Goal: Task Accomplishment & Management: Complete application form

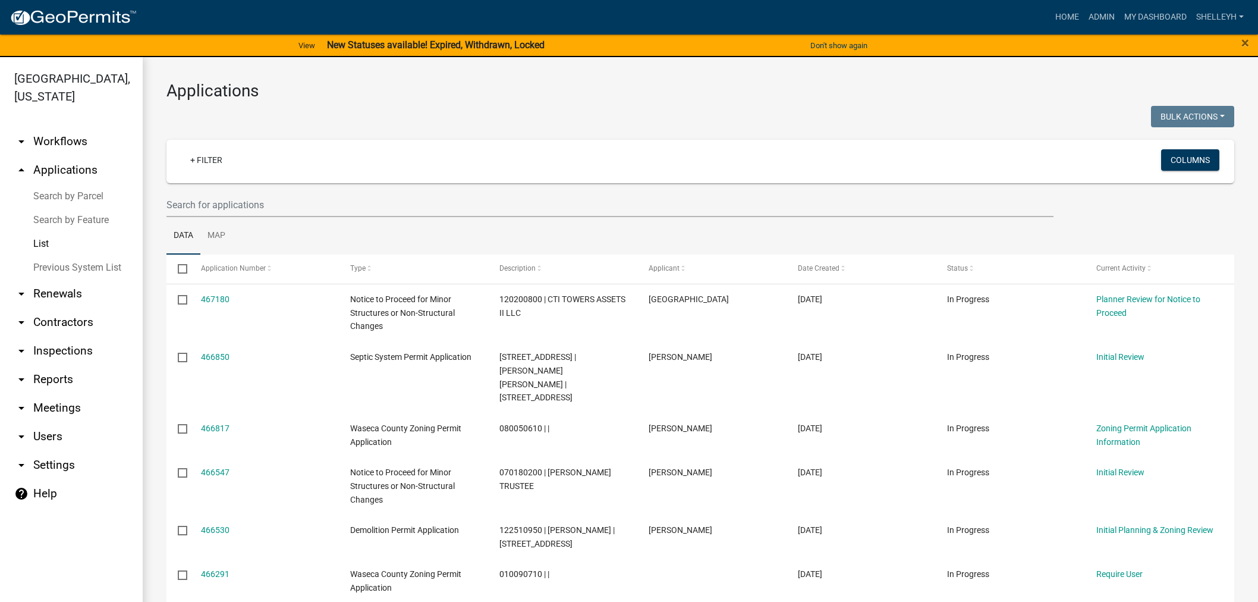
select select "1: 25"
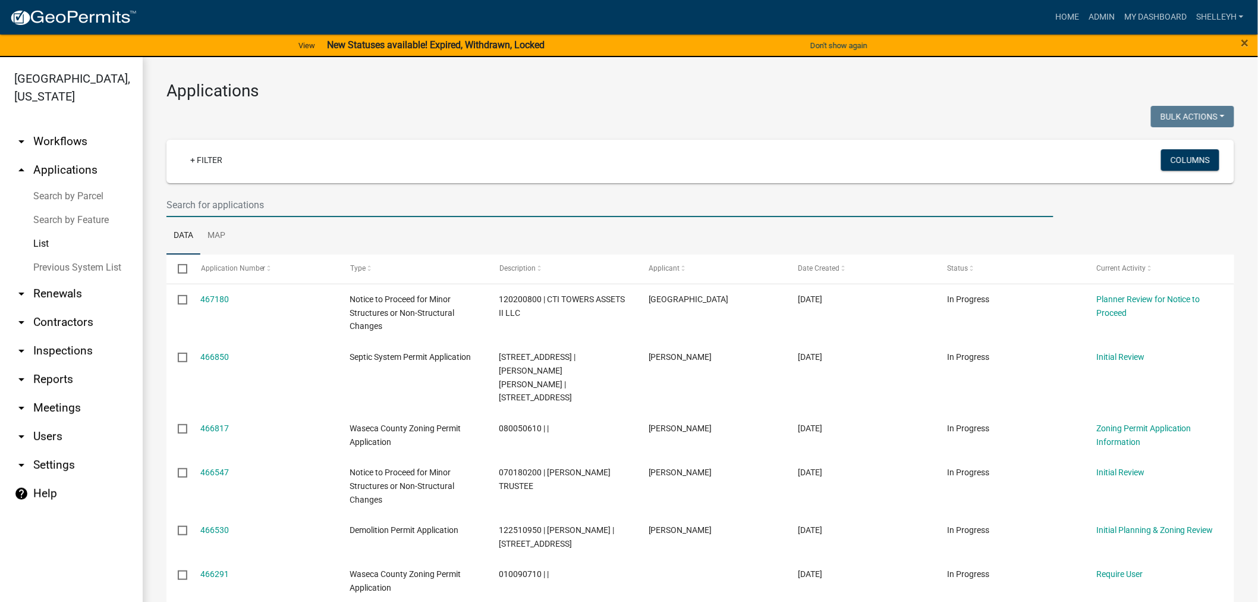
click at [247, 203] on input "text" at bounding box center [609, 205] width 887 height 24
type input "m"
type input "[PERSON_NAME]"
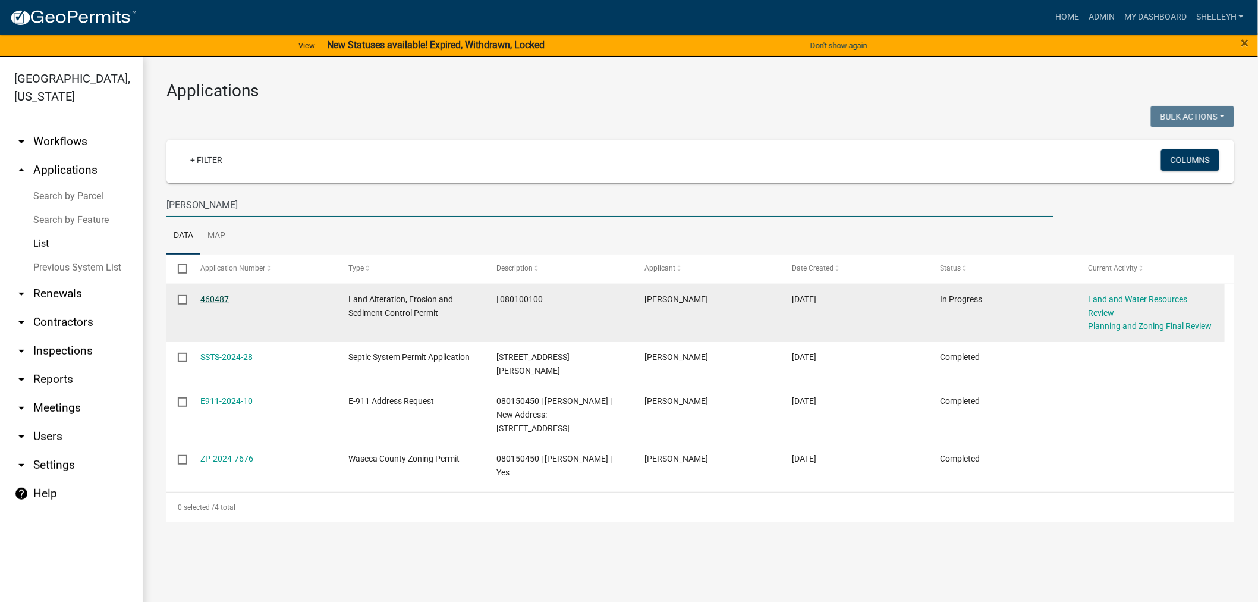
click at [209, 298] on link "460487" at bounding box center [215, 299] width 29 height 10
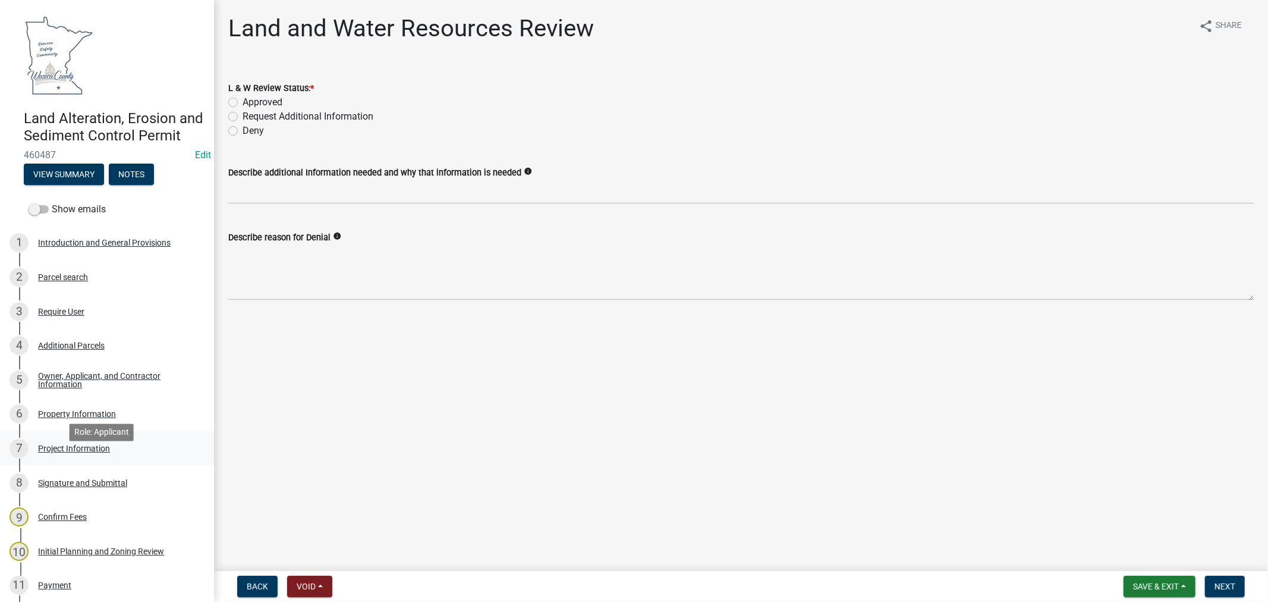
click at [80, 452] on div "Project Information" at bounding box center [74, 448] width 72 height 8
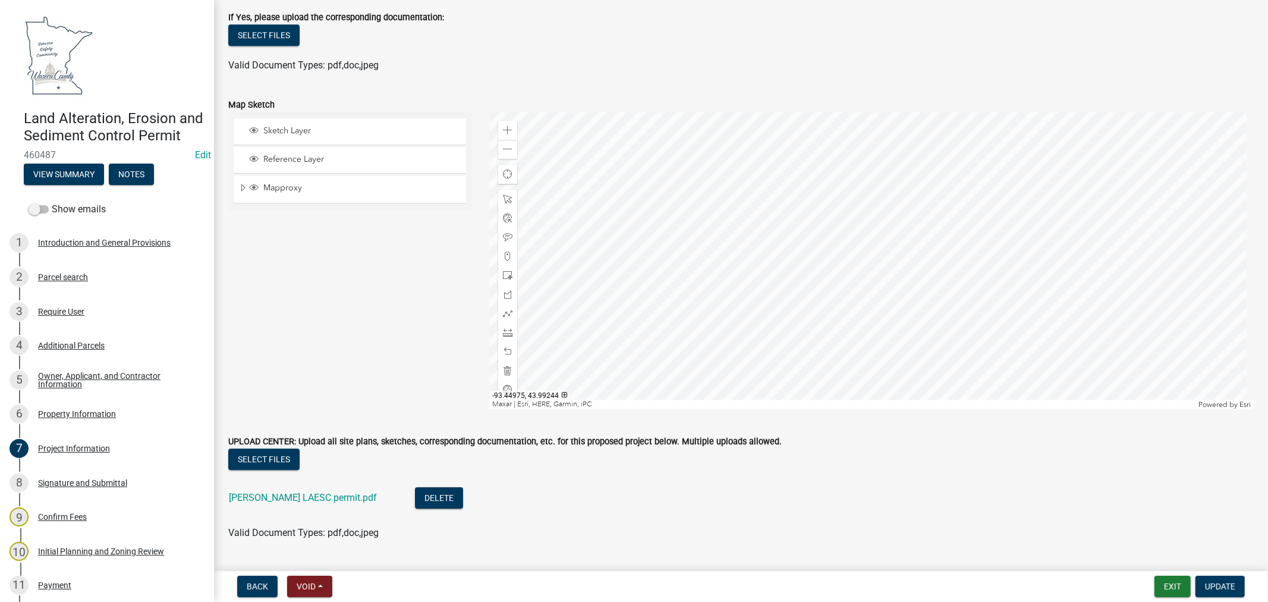
scroll to position [2905, 0]
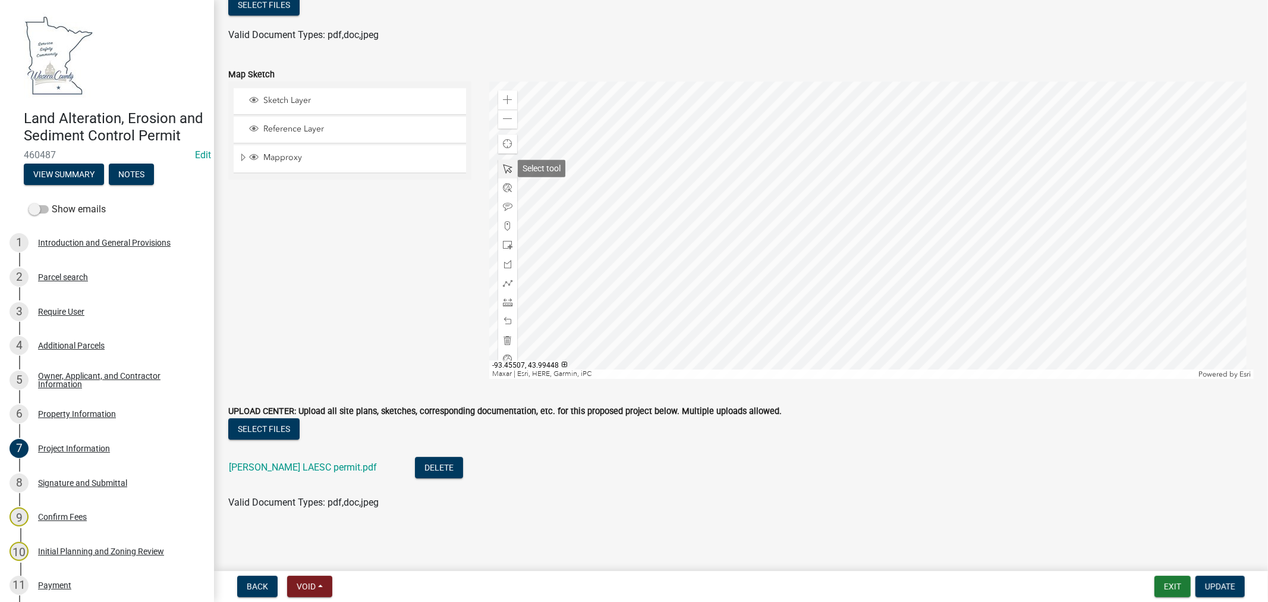
click at [503, 168] on span at bounding box center [508, 169] width 10 height 10
click at [856, 258] on div at bounding box center [871, 229] width 765 height 297
click at [983, 193] on span "Close" at bounding box center [982, 195] width 10 height 10
click at [881, 276] on div at bounding box center [871, 229] width 765 height 297
click at [1221, 590] on button "Update" at bounding box center [1220, 586] width 49 height 21
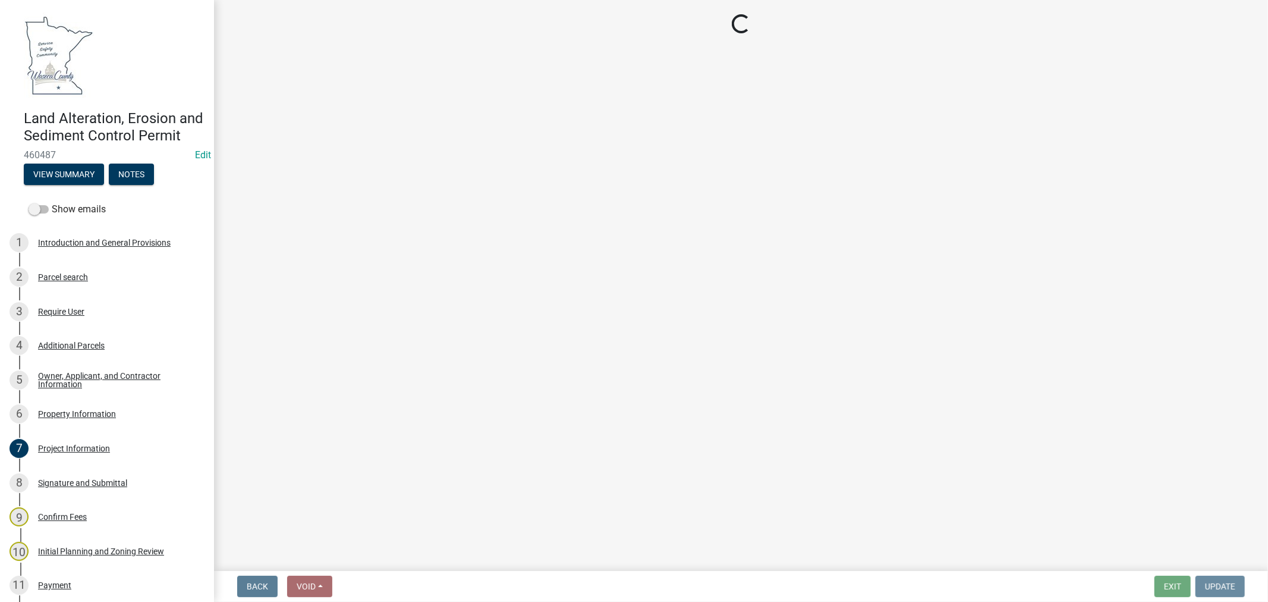
scroll to position [0, 0]
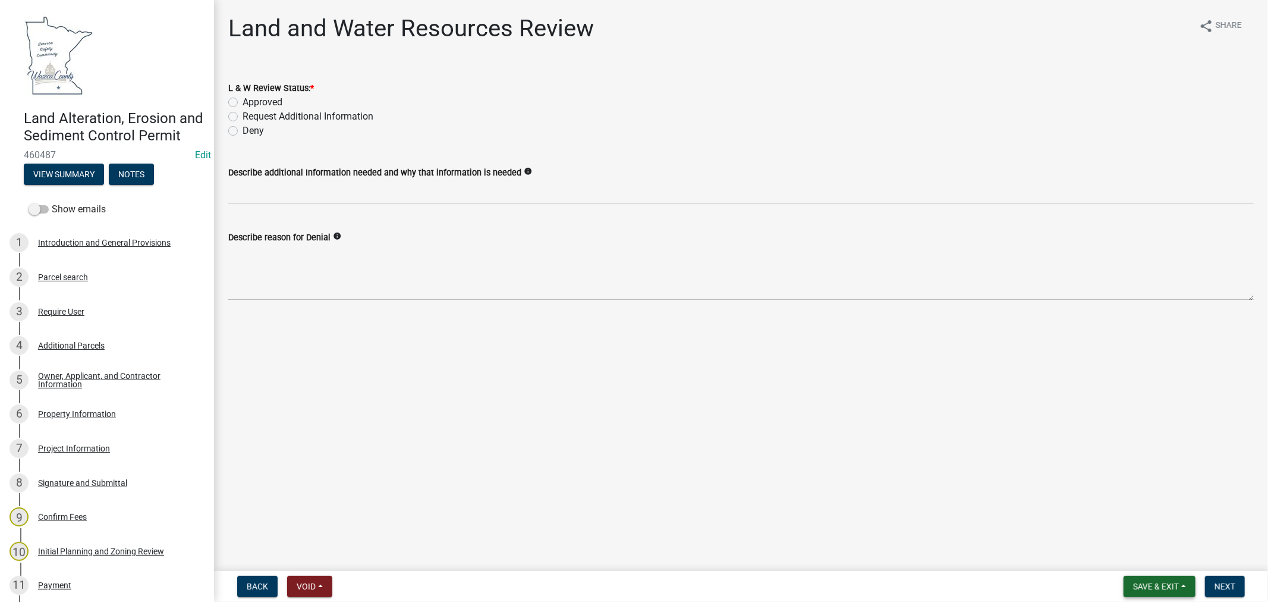
click at [1142, 585] on span "Save & Exit" at bounding box center [1156, 587] width 46 height 10
click at [1128, 557] on button "Save & Exit" at bounding box center [1148, 555] width 95 height 29
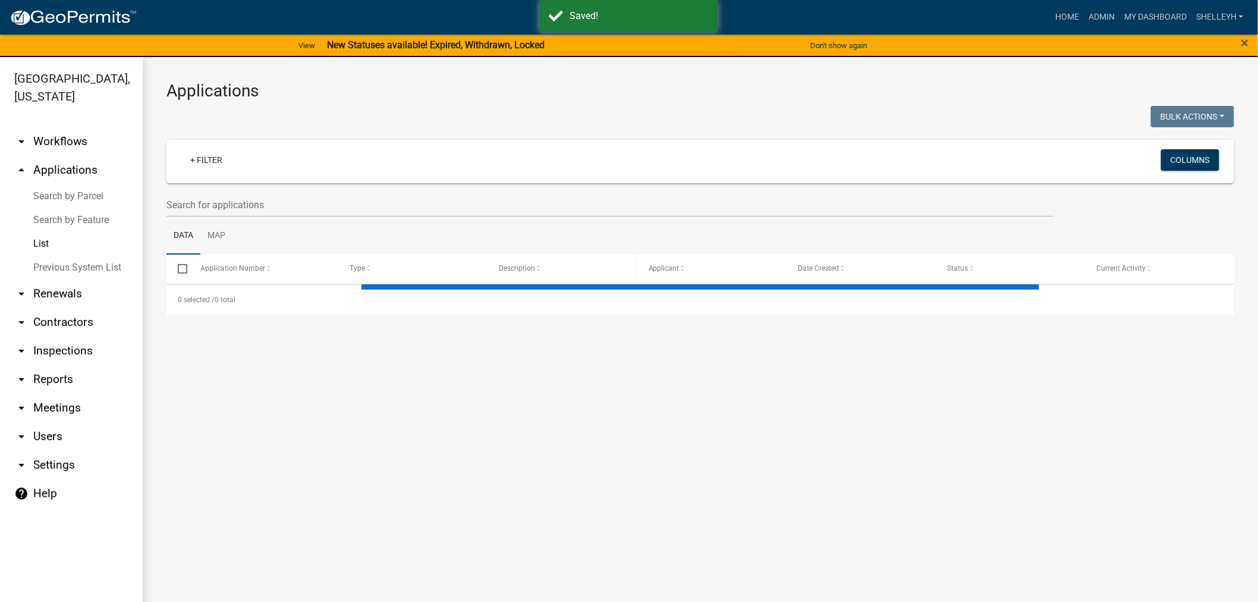
select select "1: 25"
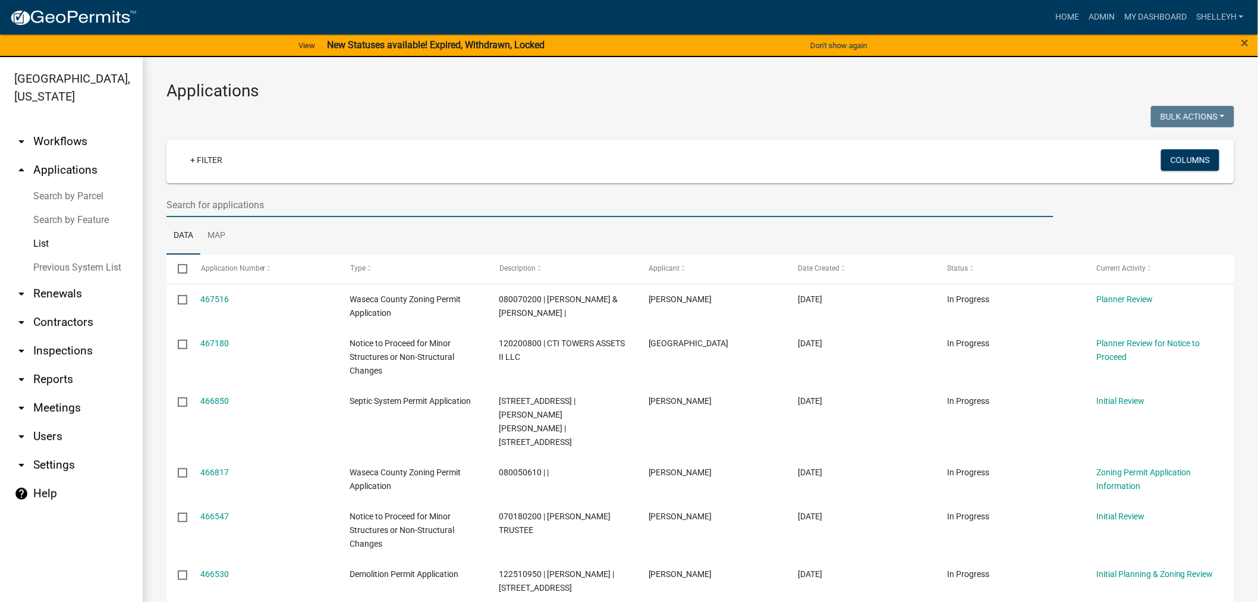
click at [197, 207] on input "text" at bounding box center [609, 205] width 887 height 24
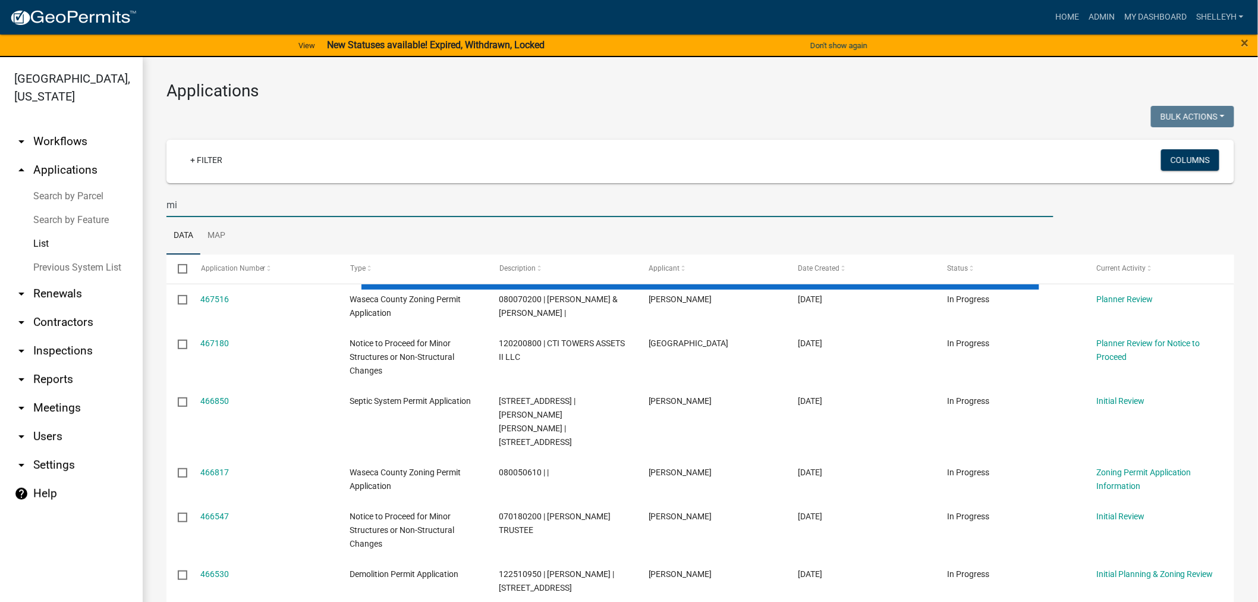
type input "m"
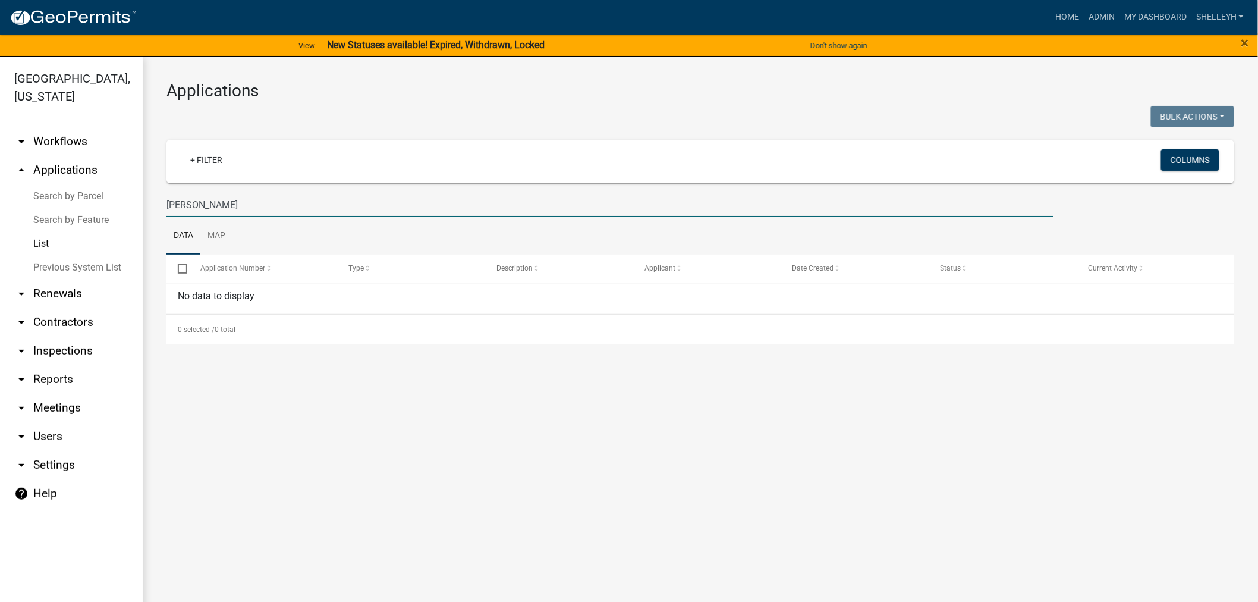
type input "[PERSON_NAME]"
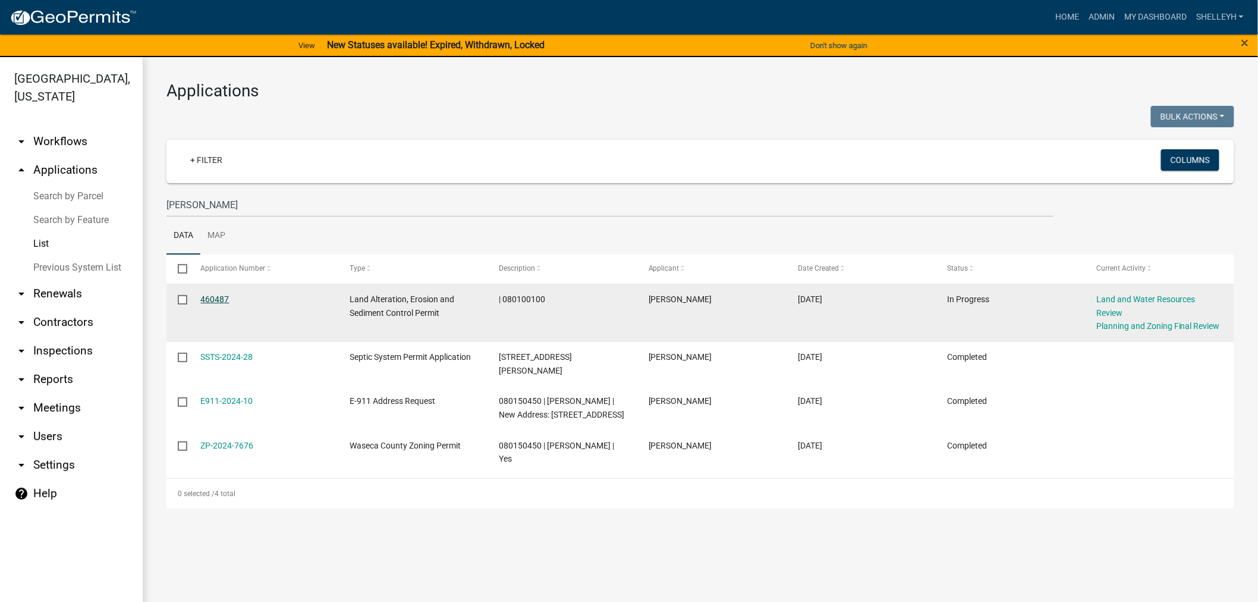
click at [221, 299] on link "460487" at bounding box center [215, 299] width 29 height 10
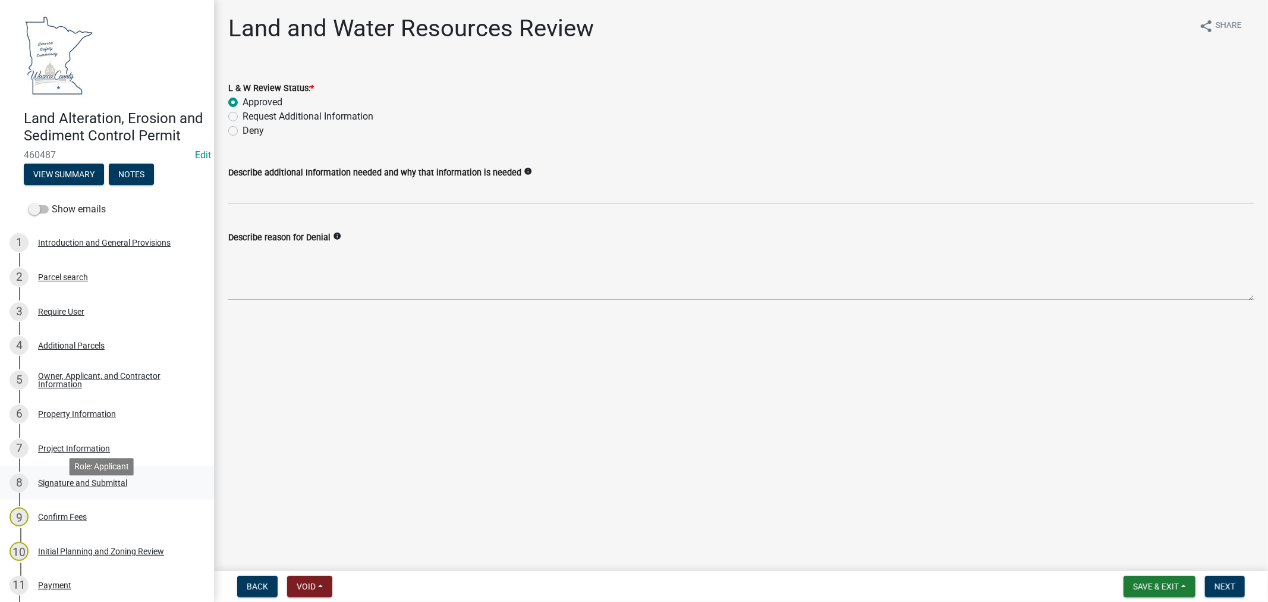
click at [80, 487] on div "Signature and Submittal" at bounding box center [82, 483] width 89 height 8
